Goal: Task Accomplishment & Management: Manage account settings

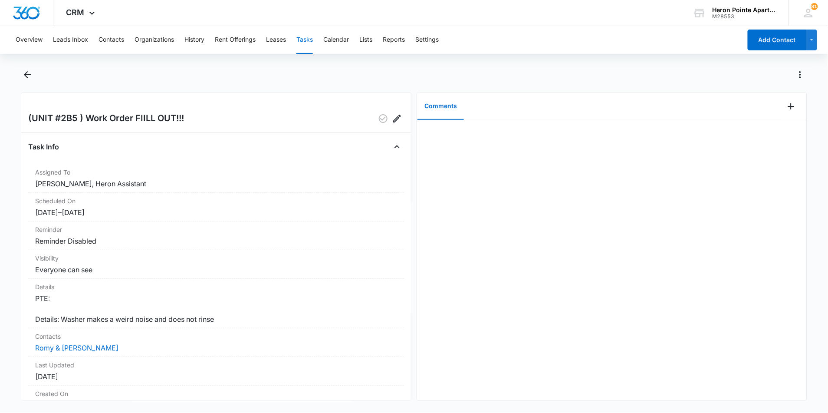
scroll to position [85, 0]
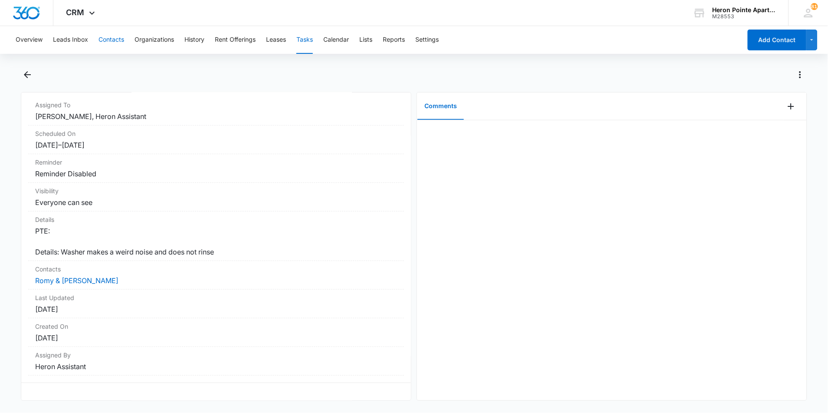
click at [105, 44] on button "Contacts" at bounding box center [111, 40] width 26 height 28
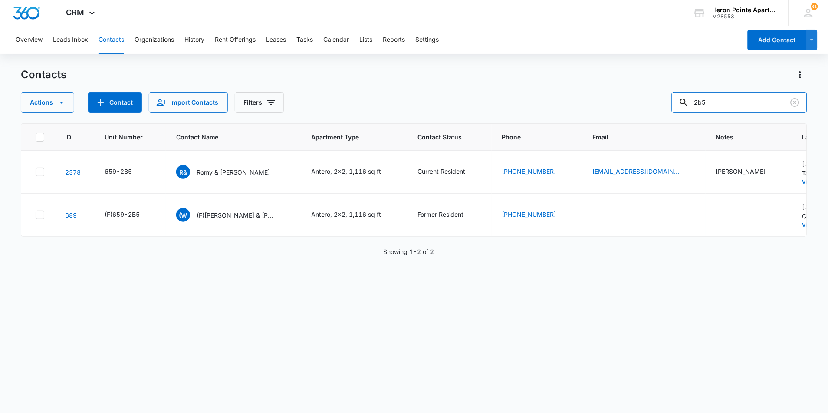
click at [660, 109] on div "Actions Contact Import Contacts Filters 2b5" at bounding box center [414, 102] width 787 height 21
type input "2h3"
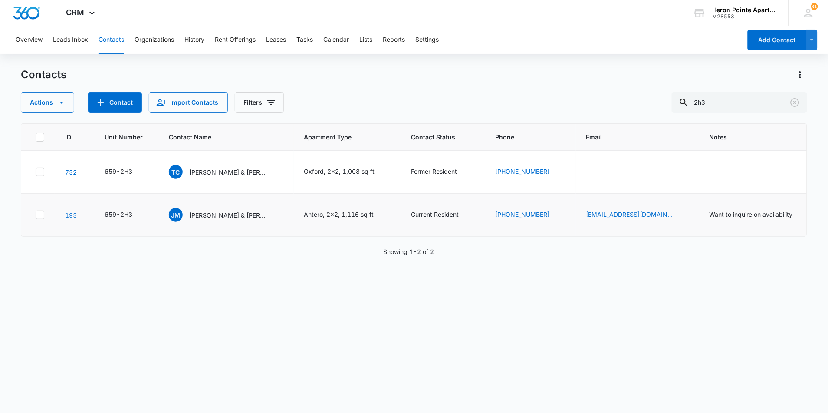
click at [69, 215] on link "193" at bounding box center [71, 214] width 12 height 7
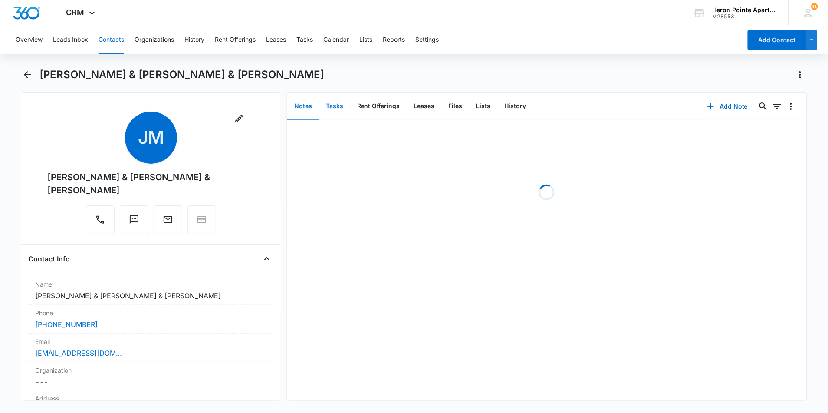
click at [332, 109] on button "Tasks" at bounding box center [334, 106] width 31 height 27
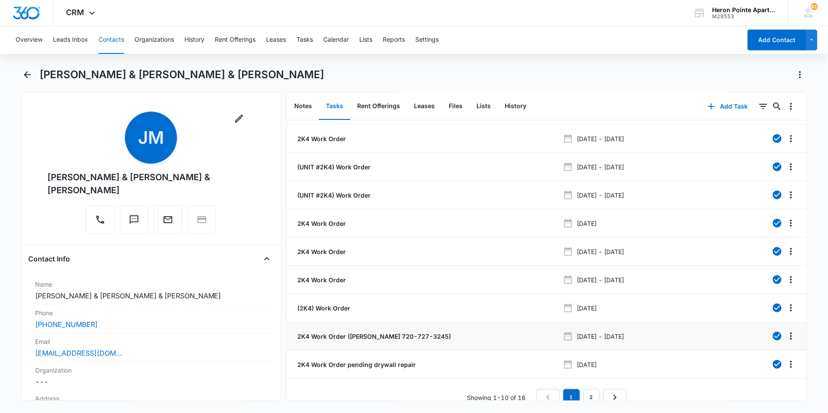
scroll to position [36, 0]
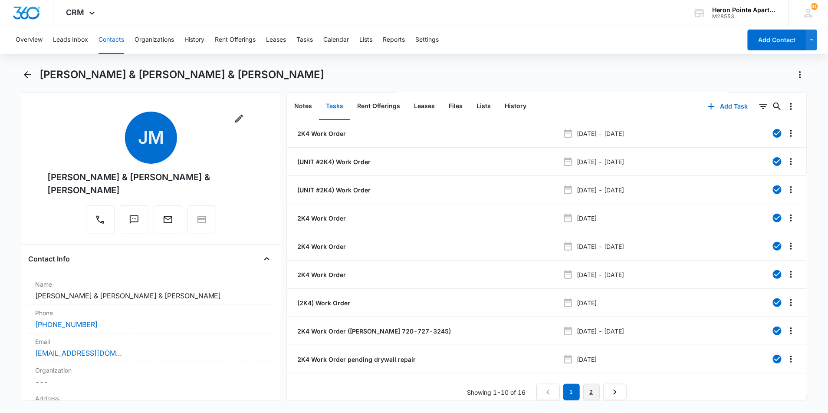
click at [590, 386] on link "2" at bounding box center [591, 392] width 16 height 16
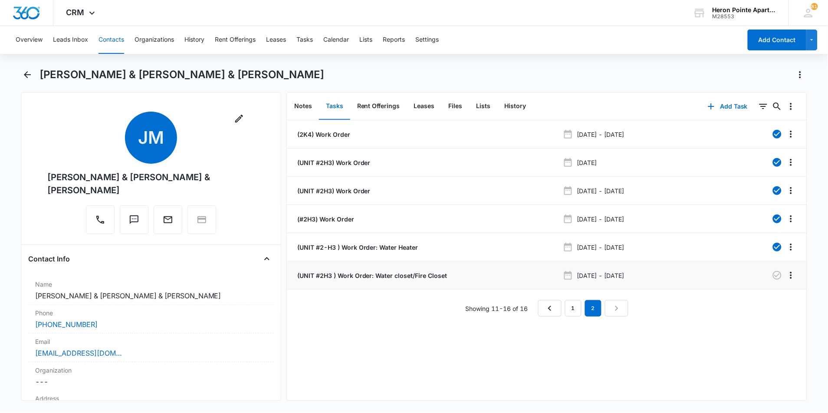
click at [387, 276] on p "(UNIT #2H3 ) Work Order: Water closet/Fire Closet" at bounding box center [371, 275] width 152 height 9
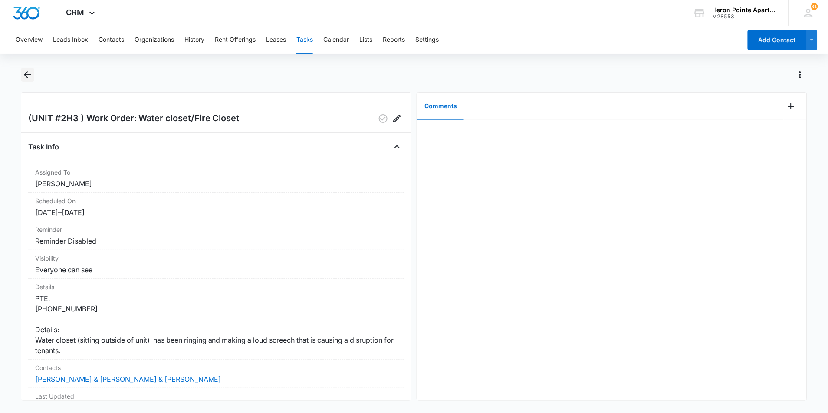
click at [30, 73] on icon "Back" at bounding box center [27, 74] width 10 height 10
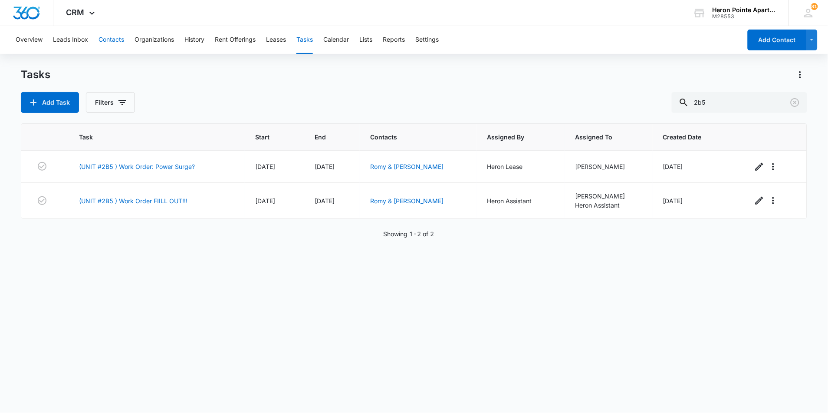
click at [121, 41] on button "Contacts" at bounding box center [111, 40] width 26 height 28
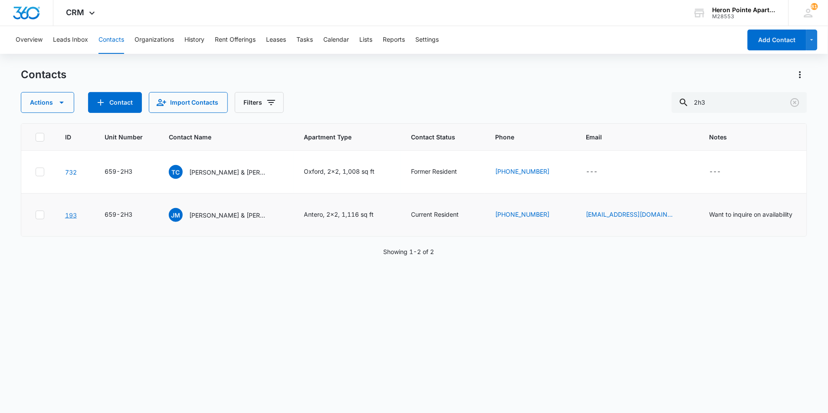
click at [71, 215] on link "193" at bounding box center [71, 214] width 12 height 7
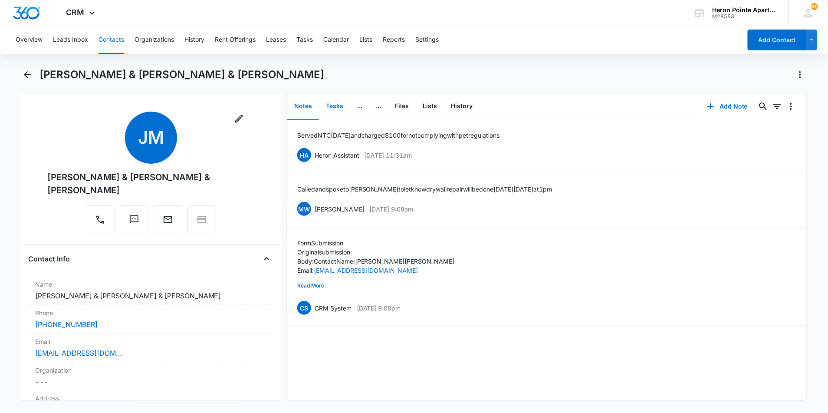
click at [340, 108] on button "Tasks" at bounding box center [334, 106] width 31 height 27
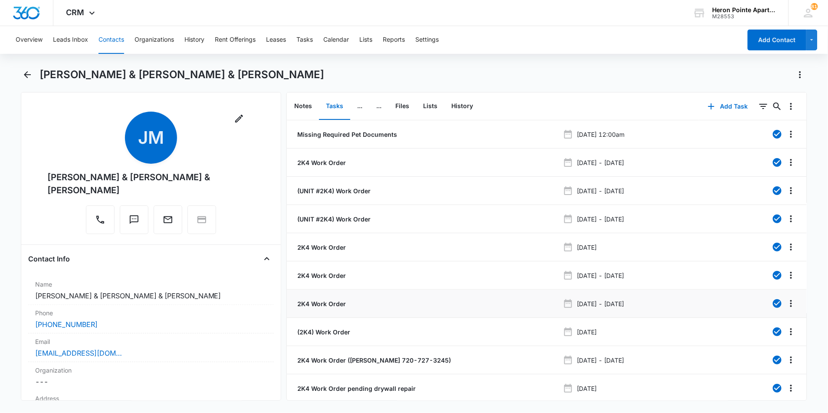
scroll to position [36, 0]
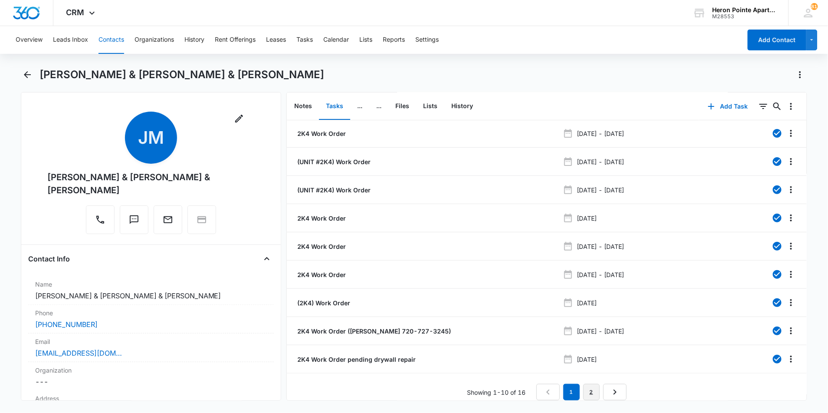
click at [584, 384] on link "2" at bounding box center [591, 392] width 16 height 16
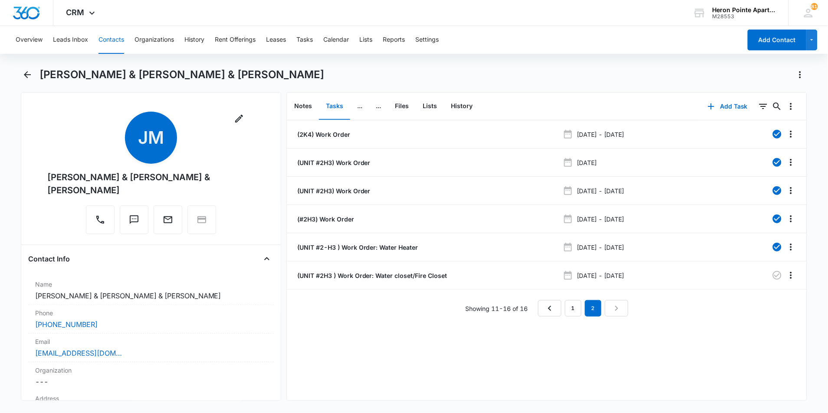
scroll to position [0, 0]
click at [388, 275] on p "(UNIT #2H3 ) Work Order: Water closet/Fire Closet" at bounding box center [371, 275] width 152 height 9
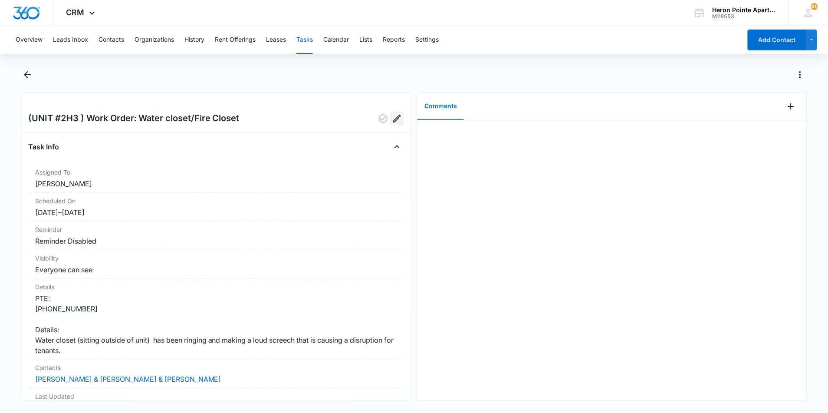
click at [392, 119] on icon "Edit" at bounding box center [397, 118] width 10 height 10
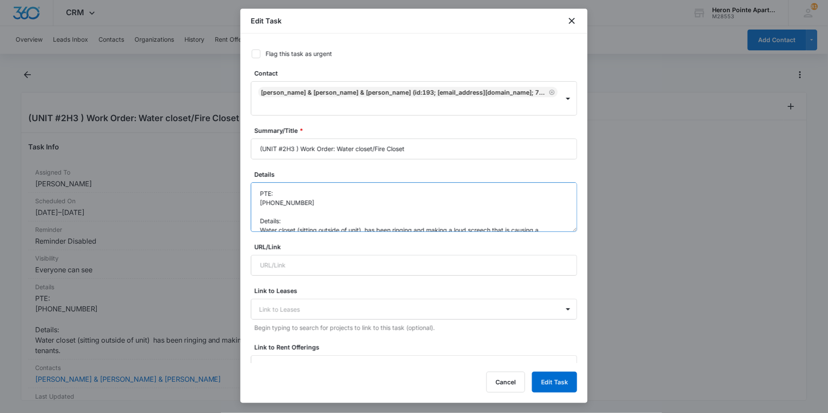
click at [298, 201] on textarea "PTE: [PHONE_NUMBER] Details: Water closet (sitting outside of unit) has been ri…" at bounding box center [414, 206] width 326 height 49
click at [291, 216] on textarea "PTE: [PHONE_NUMBER] Details: Water closet (sitting outside of unit) has been ri…" at bounding box center [414, 206] width 326 height 49
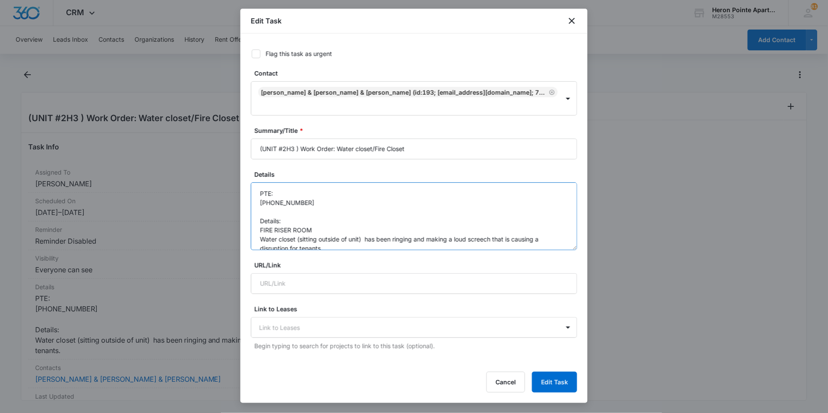
drag, startPoint x: 568, startPoint y: 228, endPoint x: 573, endPoint y: 319, distance: 91.2
click at [573, 319] on div "Flag this task as urgent Contact [PERSON_NAME] & [PERSON_NAME] & [PERSON_NAME] …" at bounding box center [413, 197] width 347 height 329
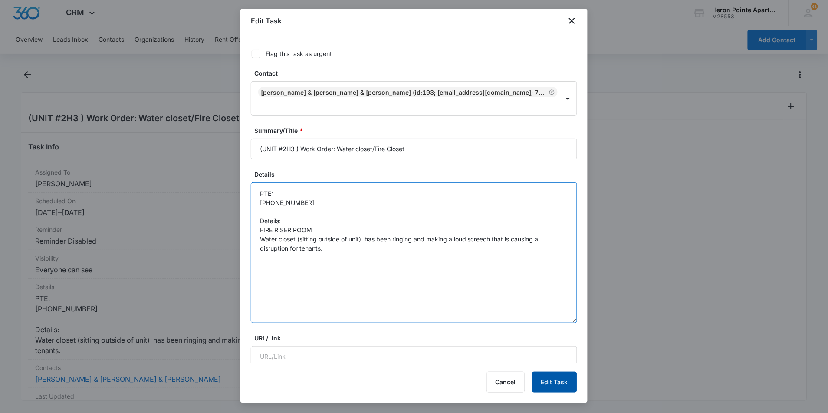
type textarea "PTE: [PHONE_NUMBER] Details: FIRE RISER ROOM Water closet (sitting outside of u…"
click at [544, 382] on button "Edit Task" at bounding box center [554, 381] width 45 height 21
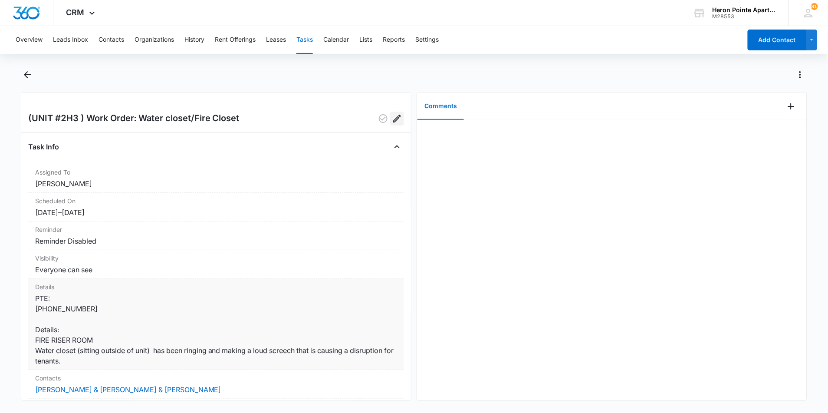
scroll to position [137, 0]
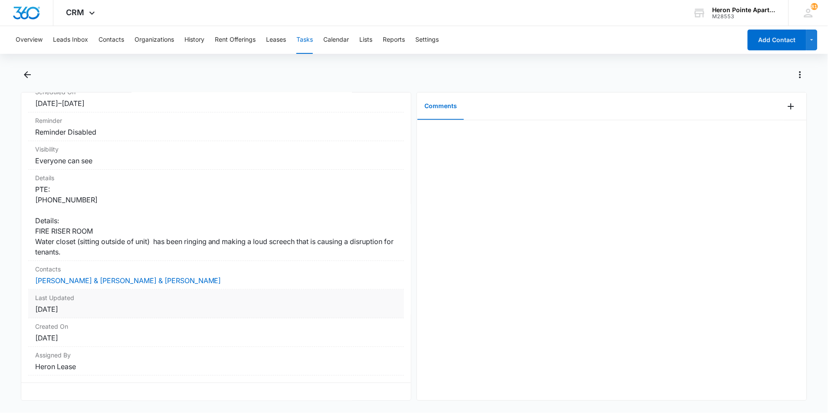
click at [86, 295] on div "Last Updated [DATE]" at bounding box center [216, 303] width 376 height 29
drag, startPoint x: 80, startPoint y: 338, endPoint x: 79, endPoint y: 333, distance: 4.4
click at [80, 338] on div "Created On [DATE]" at bounding box center [216, 332] width 376 height 29
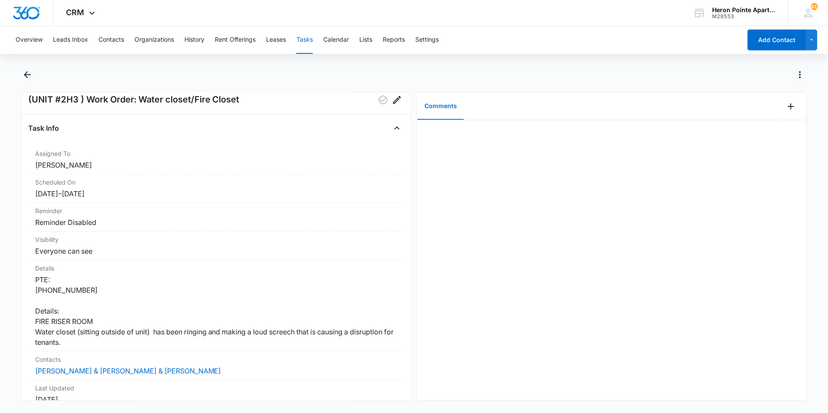
scroll to position [0, 0]
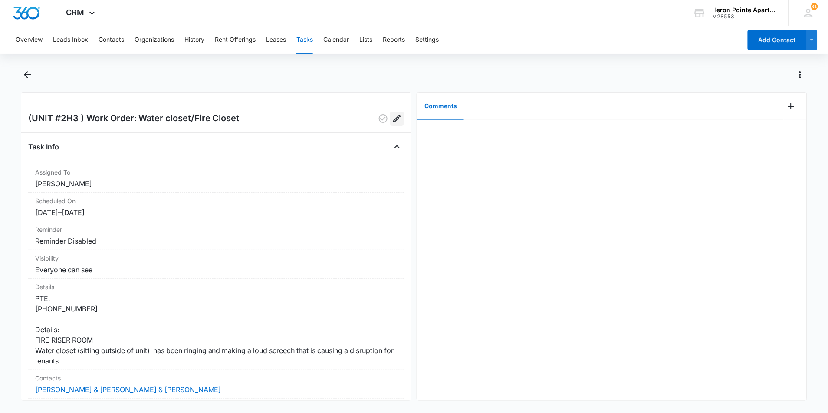
click at [392, 118] on icon "Edit" at bounding box center [397, 118] width 10 height 10
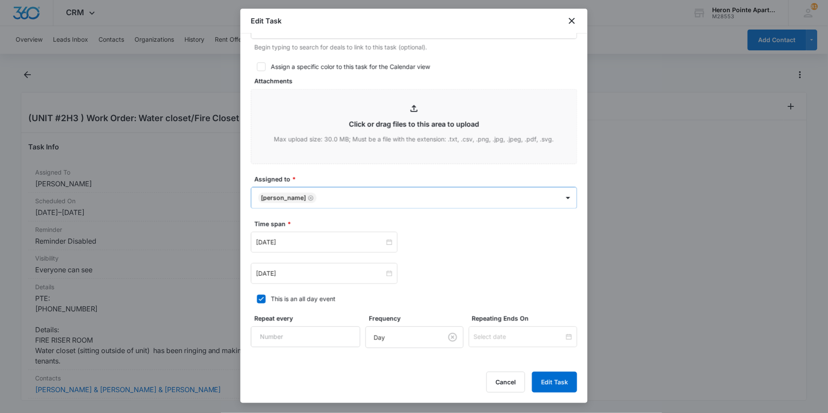
scroll to position [406, 0]
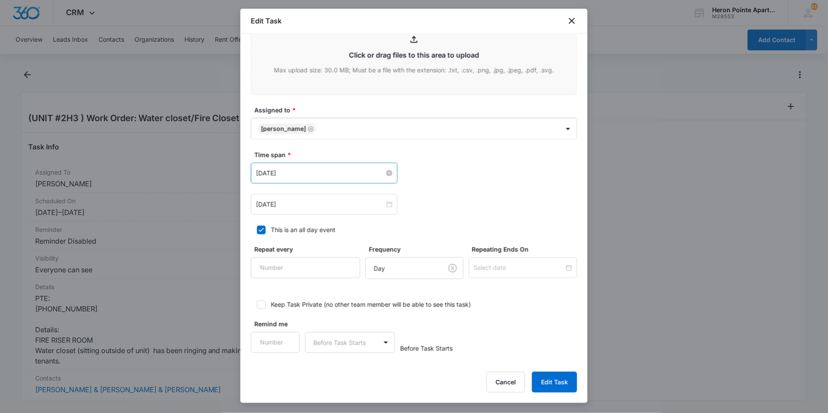
click at [373, 177] on input "[DATE]" at bounding box center [320, 173] width 128 height 10
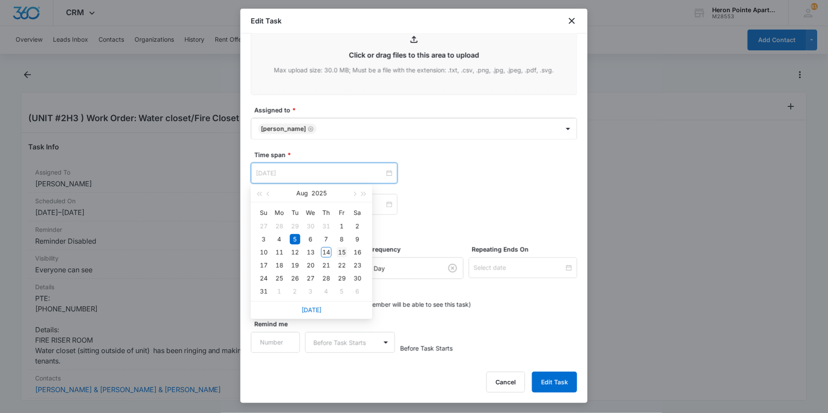
type input "[DATE]"
click at [339, 252] on div "15" at bounding box center [342, 252] width 10 height 10
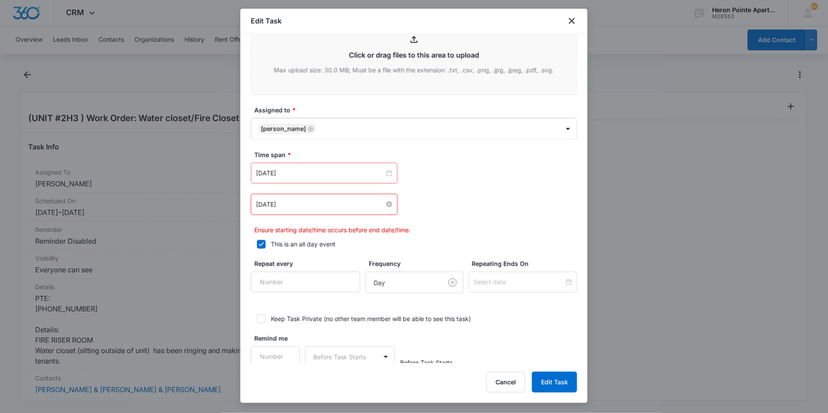
click at [326, 206] on input "[DATE]" at bounding box center [320, 205] width 128 height 10
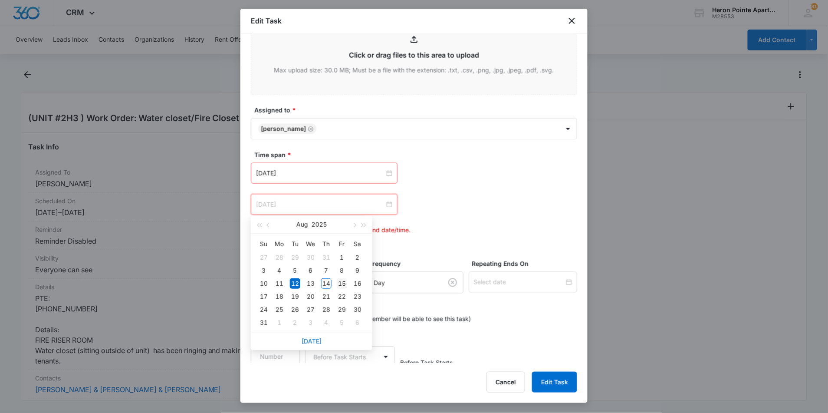
type input "[DATE]"
click at [341, 281] on div "15" at bounding box center [342, 283] width 10 height 10
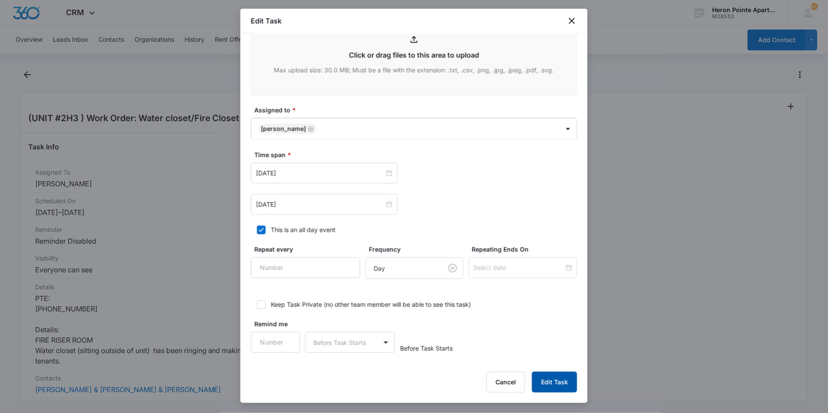
click at [557, 379] on button "Edit Task" at bounding box center [554, 381] width 45 height 21
